Goal: Information Seeking & Learning: Learn about a topic

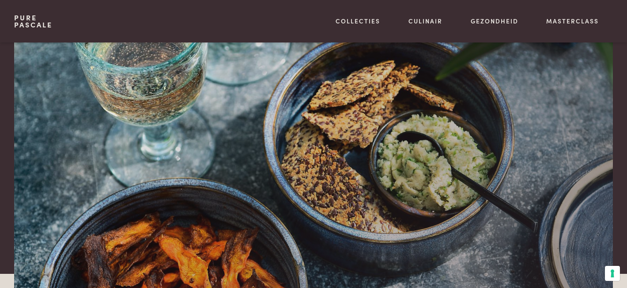
scroll to position [1, 0]
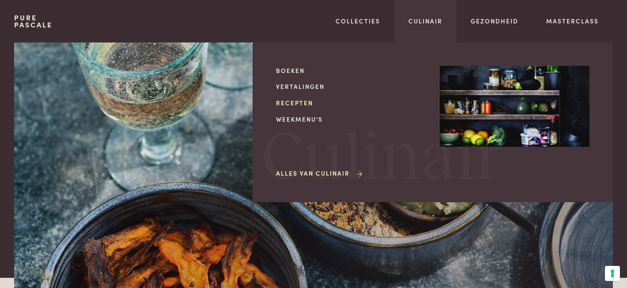
click at [298, 103] on link "Recepten" at bounding box center [351, 102] width 150 height 9
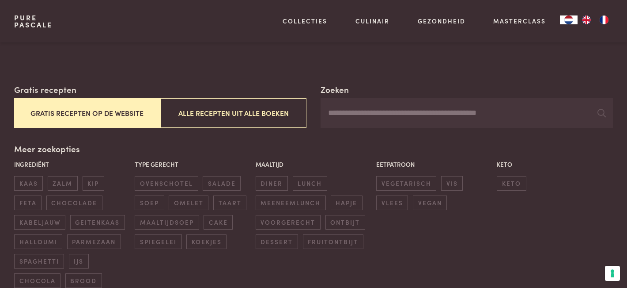
scroll to position [120, 0]
click at [339, 115] on input "Zoeken" at bounding box center [467, 113] width 292 height 30
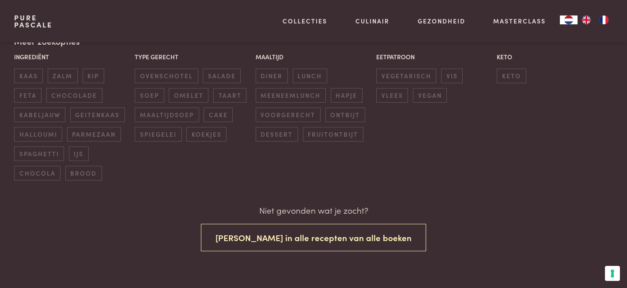
scroll to position [225, 0]
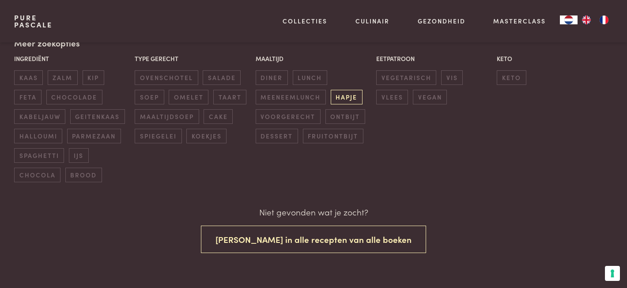
click at [344, 97] on span "hapje" at bounding box center [347, 97] width 32 height 15
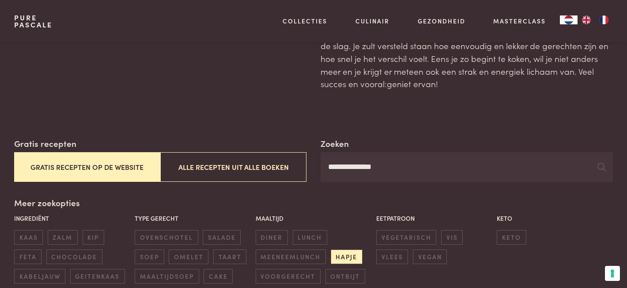
scroll to position [64, 0]
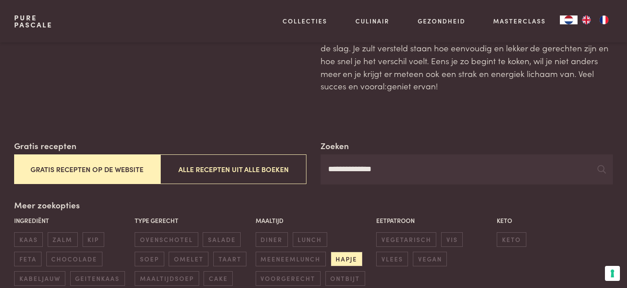
click at [389, 172] on input "**********" at bounding box center [467, 169] width 292 height 30
type input "*"
click at [345, 256] on span "hapje" at bounding box center [347, 258] width 32 height 15
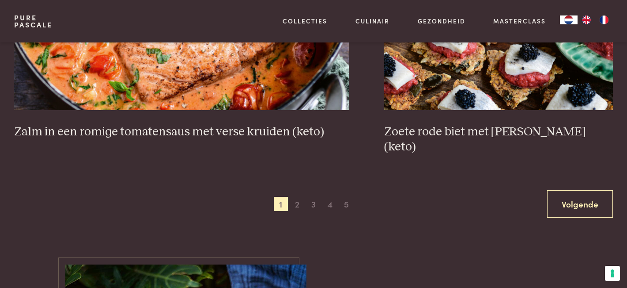
scroll to position [1723, 0]
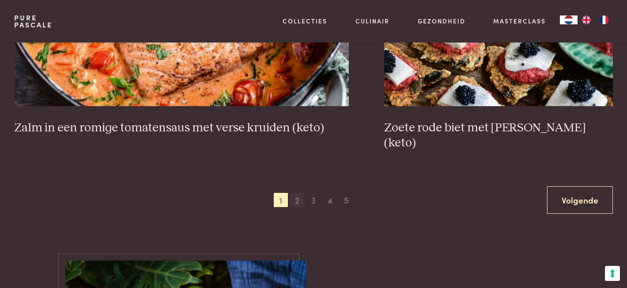
click at [296, 193] on span "2" at bounding box center [297, 200] width 14 height 14
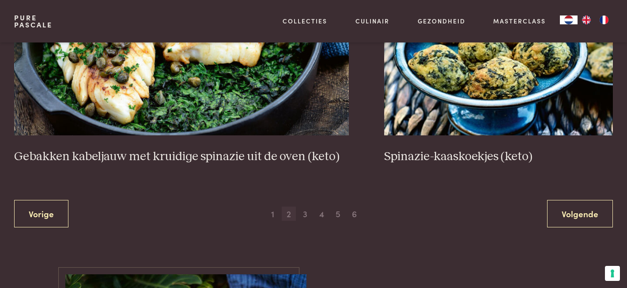
scroll to position [1711, 0]
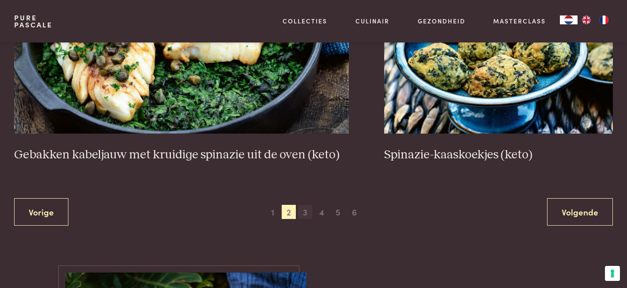
click at [305, 212] on span "3" at bounding box center [305, 212] width 14 height 14
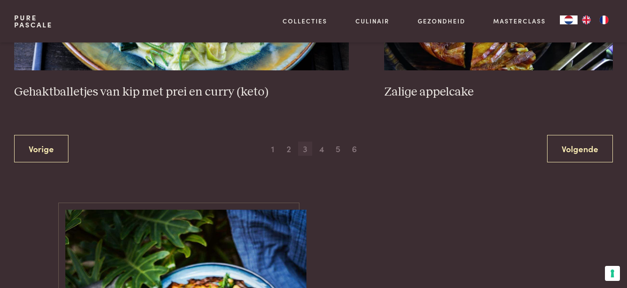
scroll to position [1805, 0]
click at [322, 151] on span "4" at bounding box center [322, 148] width 14 height 14
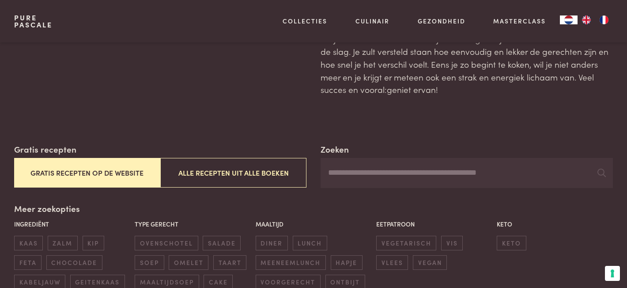
scroll to position [59, 0]
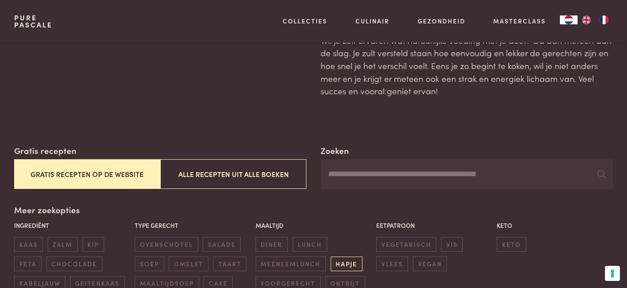
click at [343, 264] on span "hapje" at bounding box center [347, 263] width 32 height 15
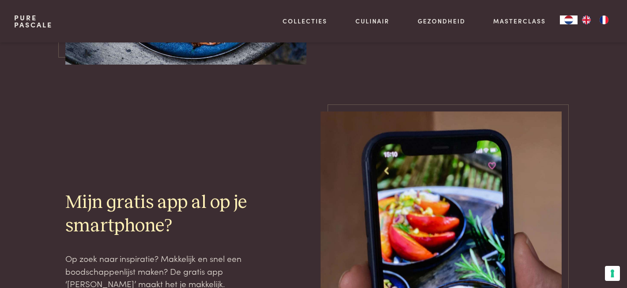
scroll to position [1515, 0]
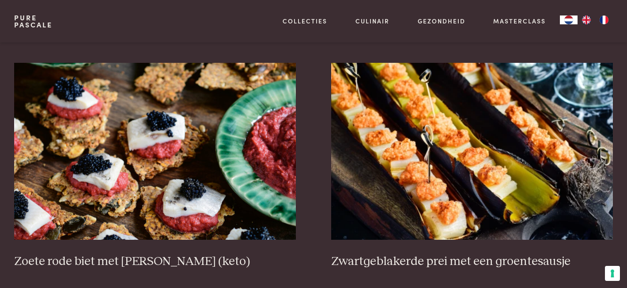
scroll to position [360, 0]
